Goal: Find specific page/section: Find specific page/section

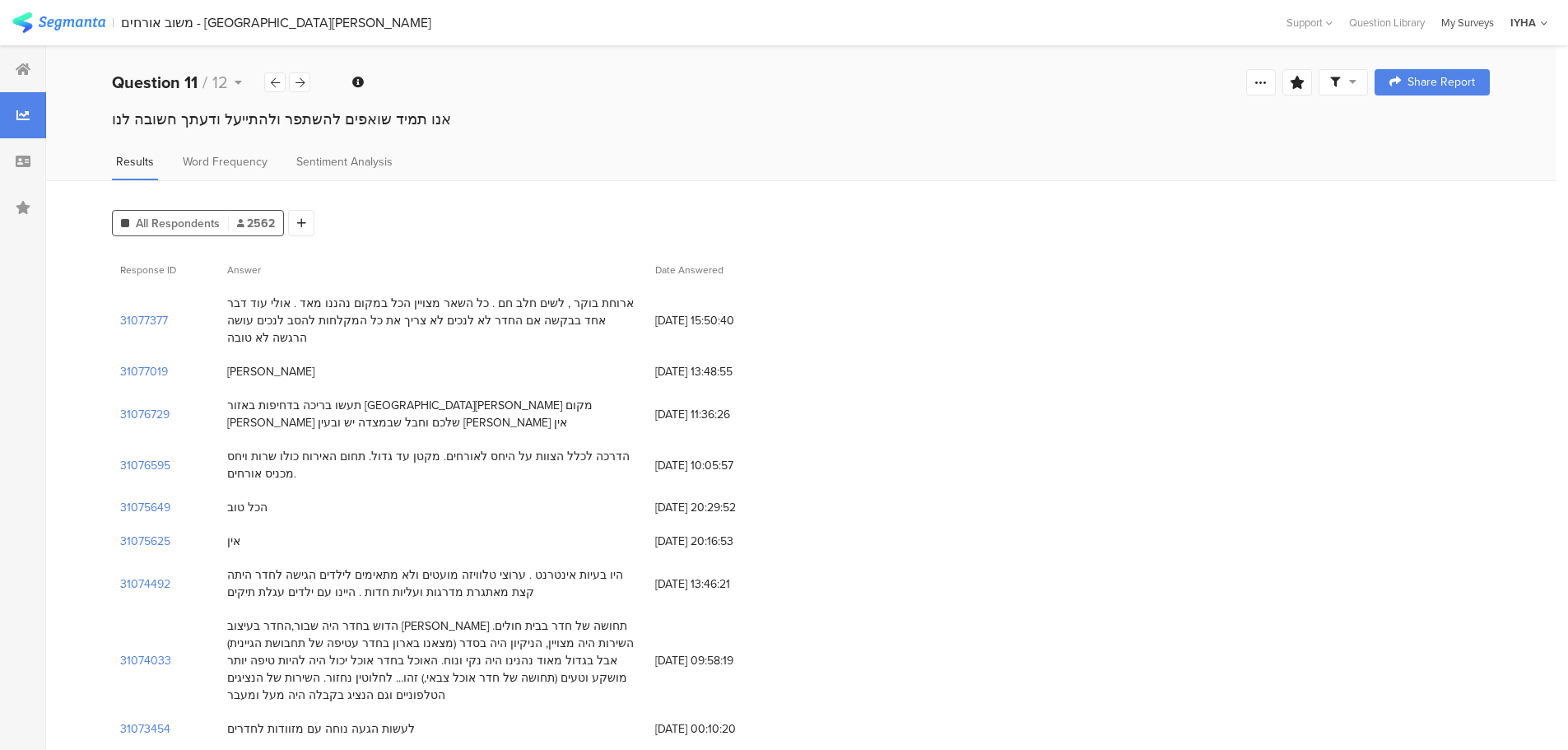
click at [1488, 16] on div "My Surveys" at bounding box center [1467, 22] width 69 height 16
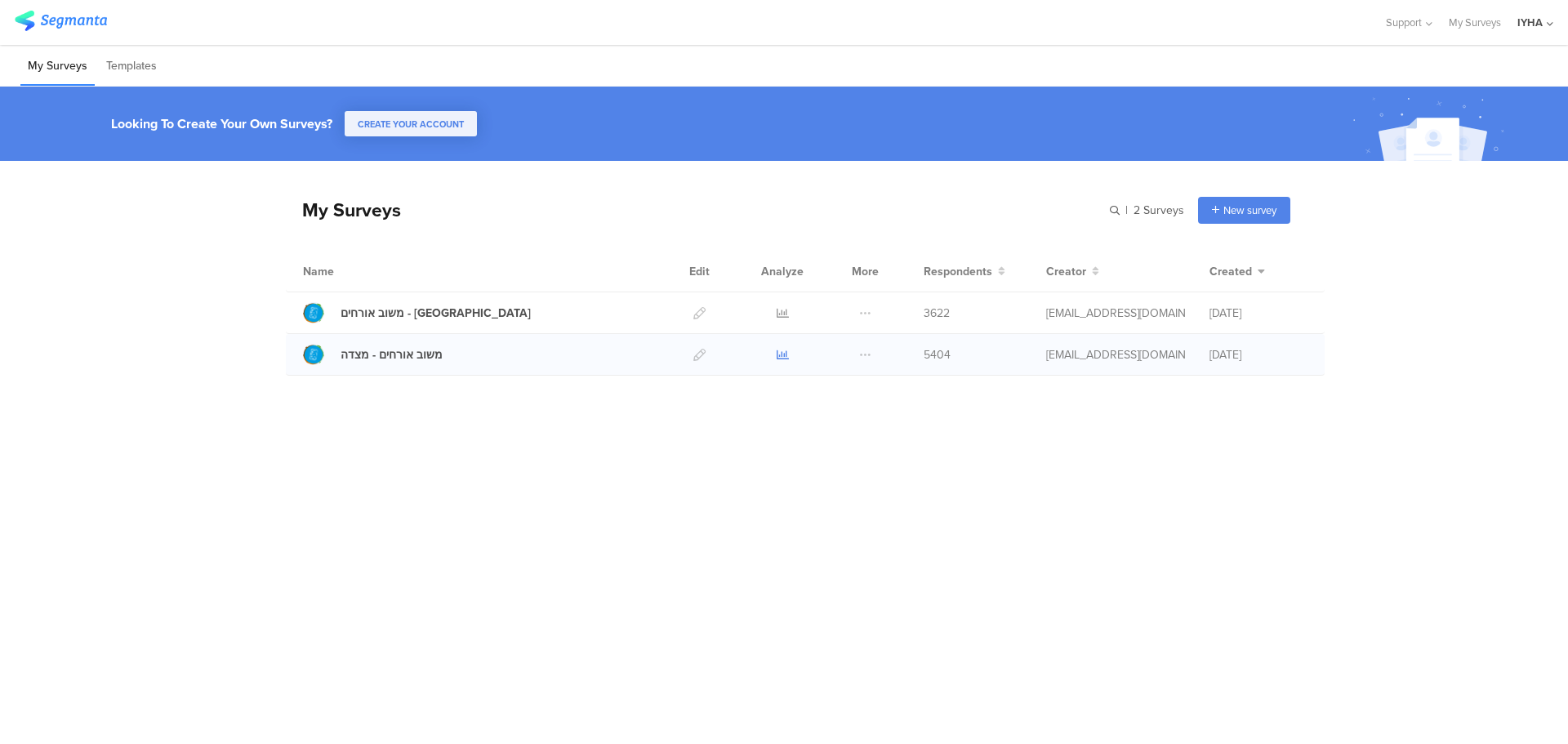
click at [781, 355] on icon at bounding box center [783, 355] width 13 height 13
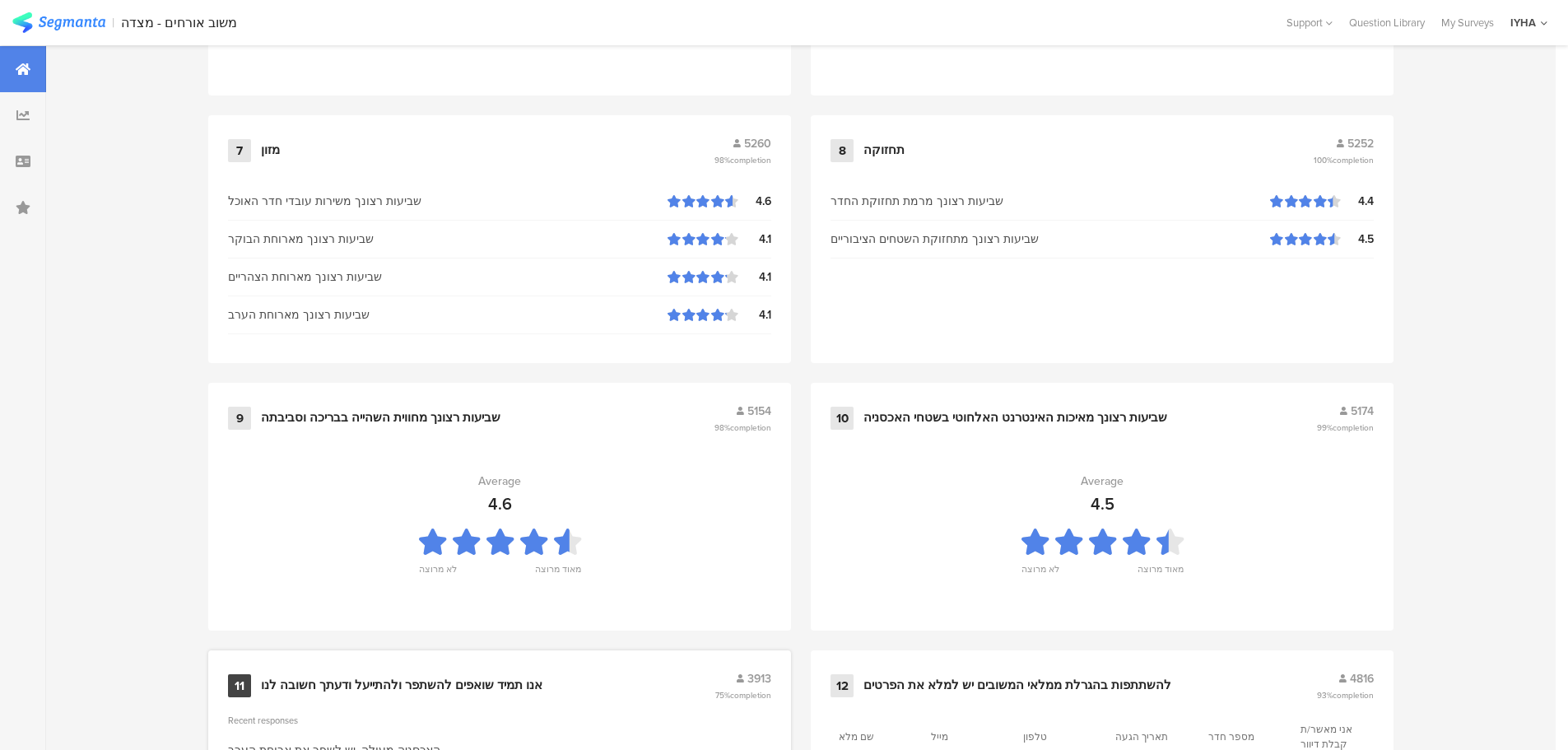
scroll to position [1665, 0]
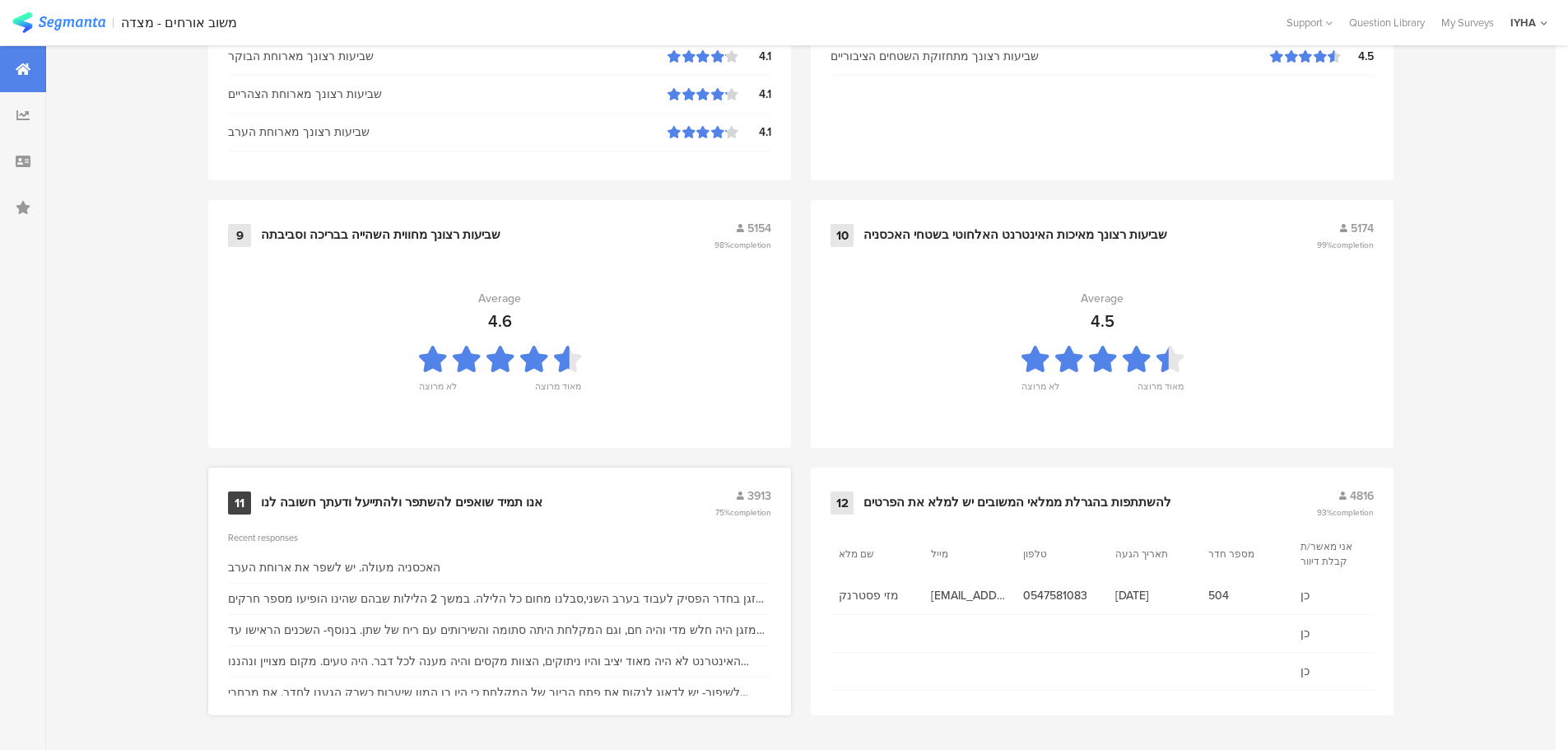
click at [452, 495] on div "אנו תמיד שואפים להשתפר ולהתייעל ודעתך חשובה לנו" at bounding box center [401, 503] width 281 height 17
